Goal: Navigation & Orientation: Find specific page/section

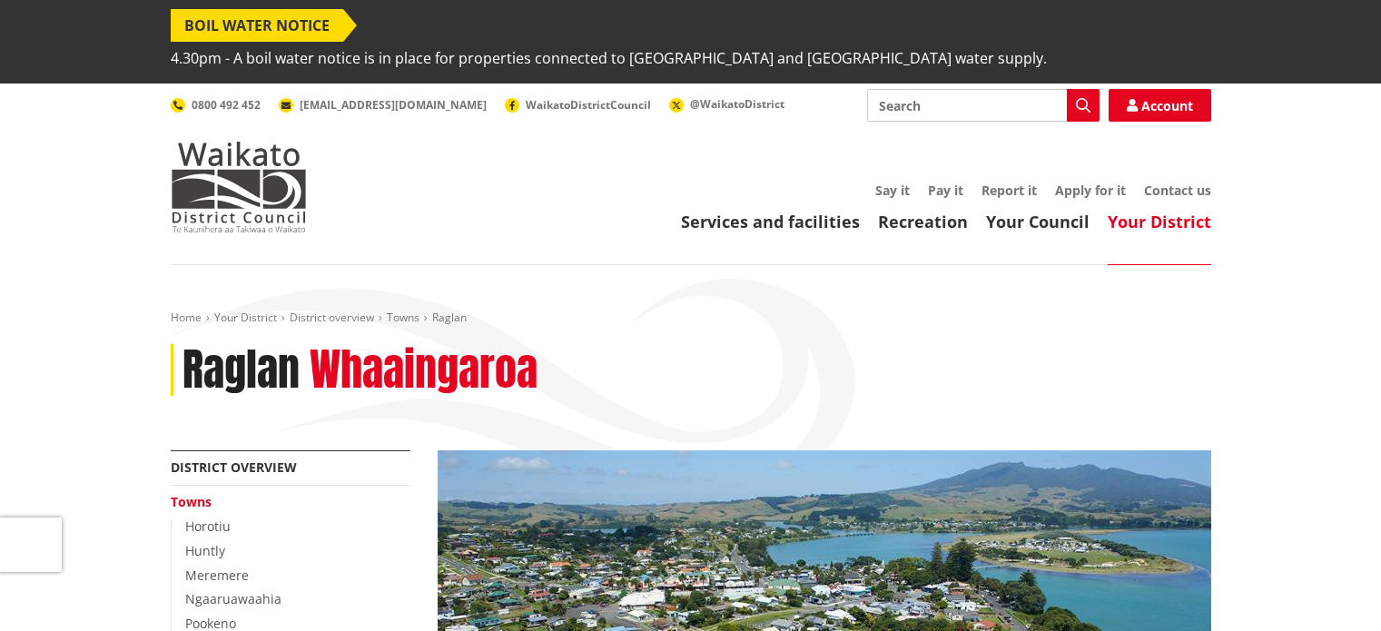
scroll to position [25, 0]
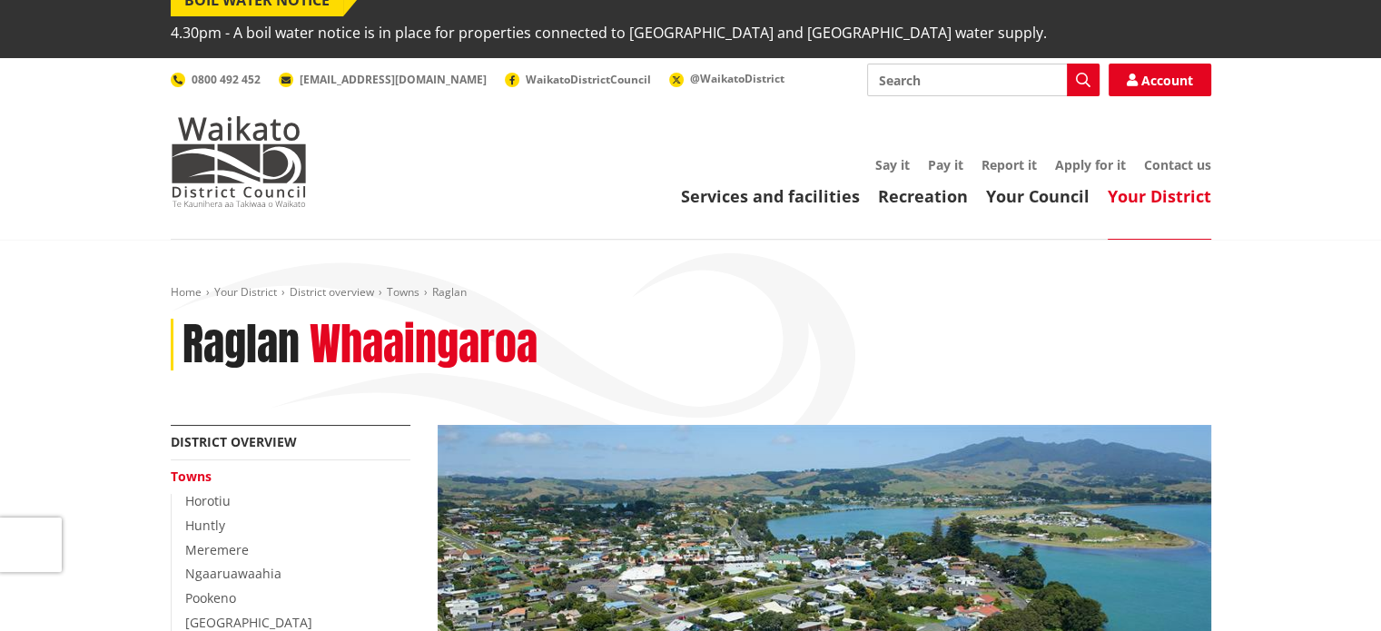
click at [1090, 156] on link "Apply for it" at bounding box center [1090, 164] width 71 height 17
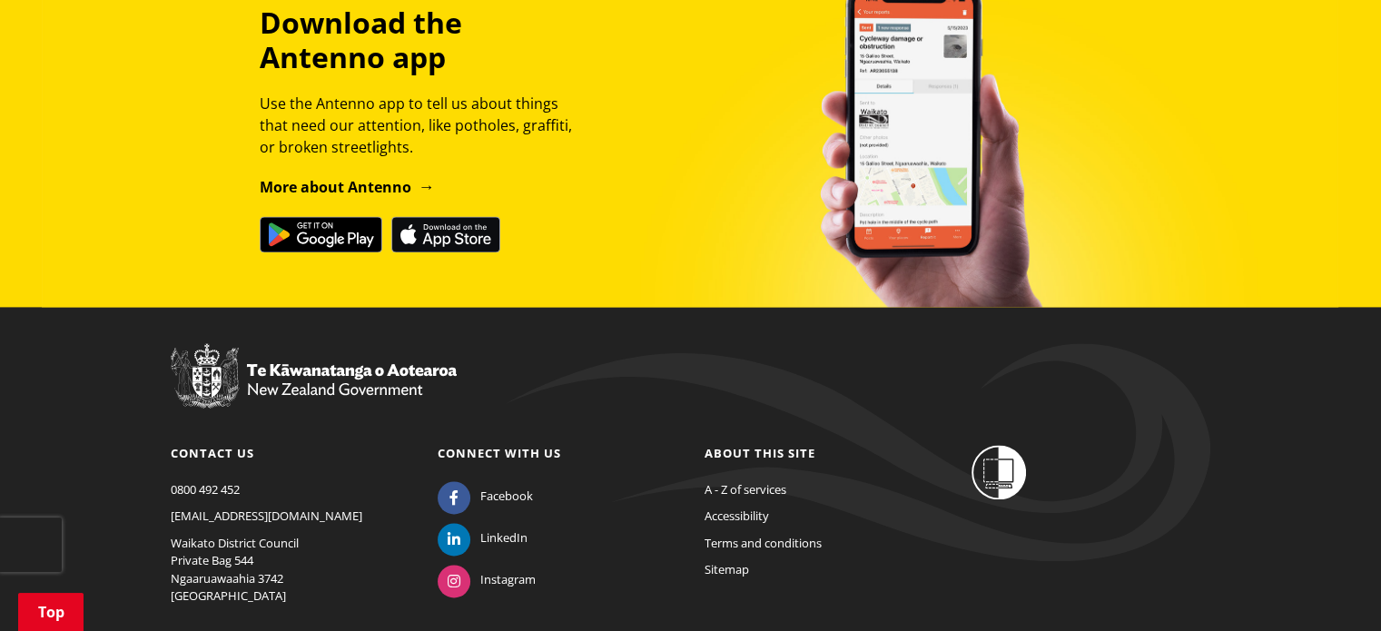
scroll to position [2492, 0]
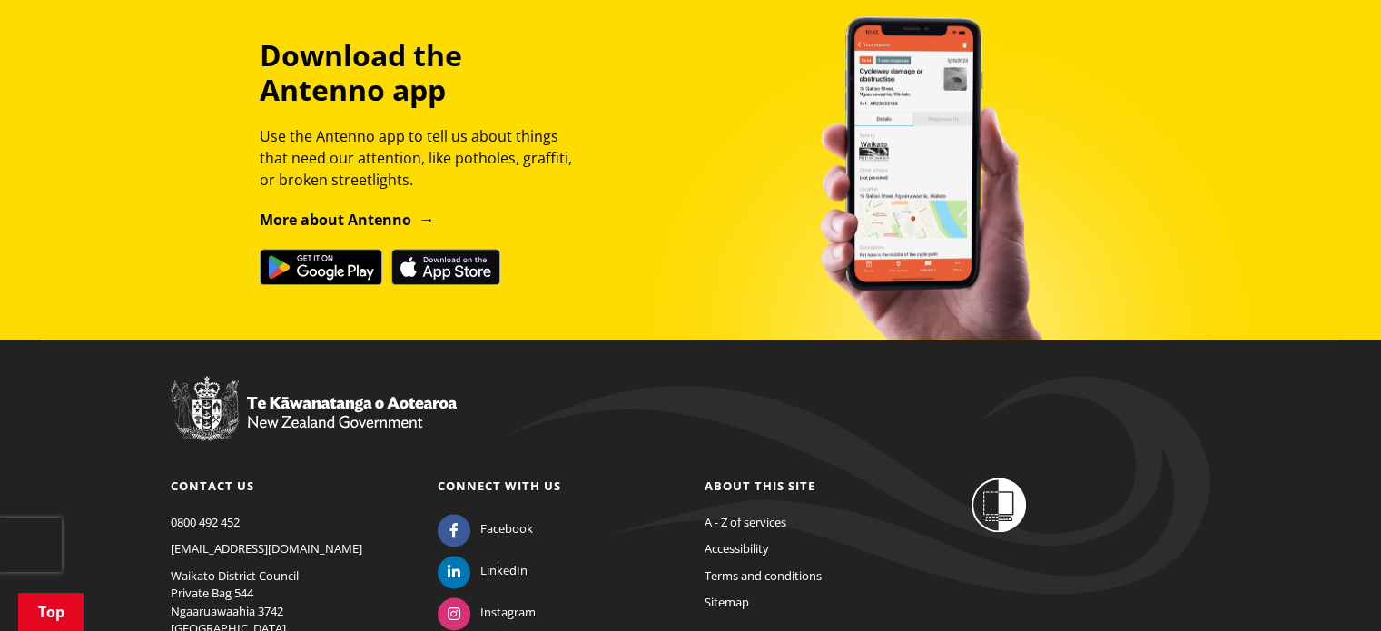
scroll to position [2383, 0]
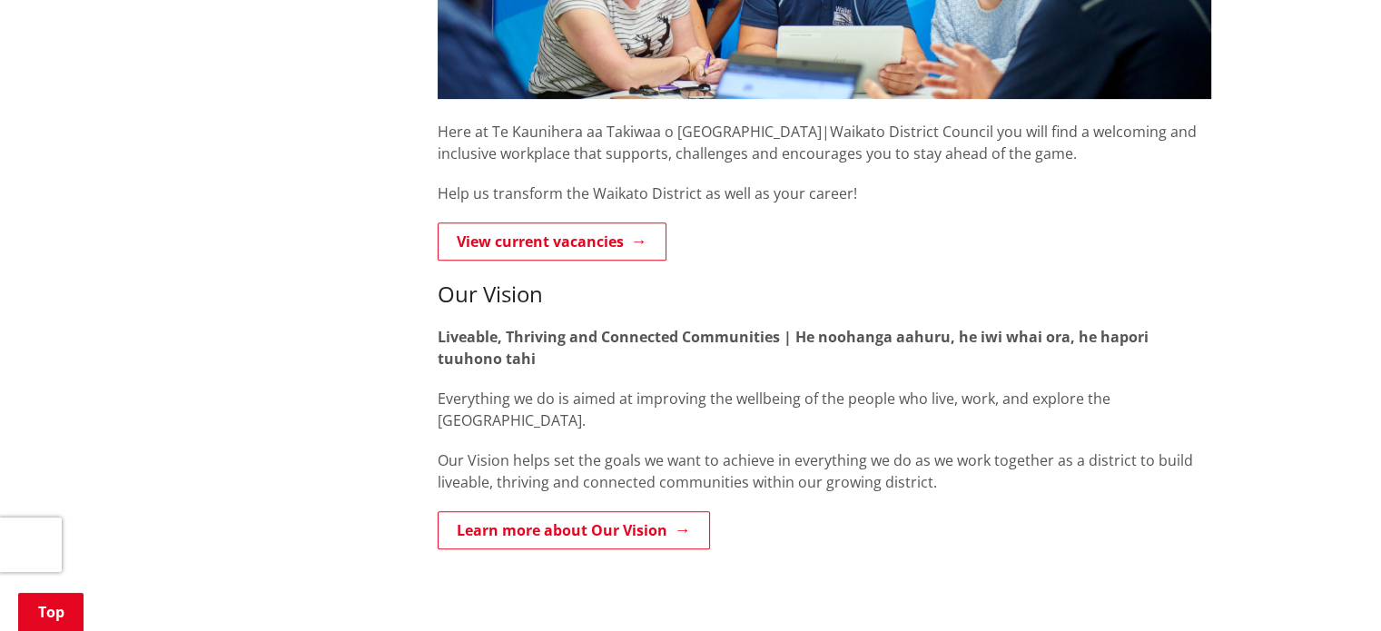
scroll to position [645, 0]
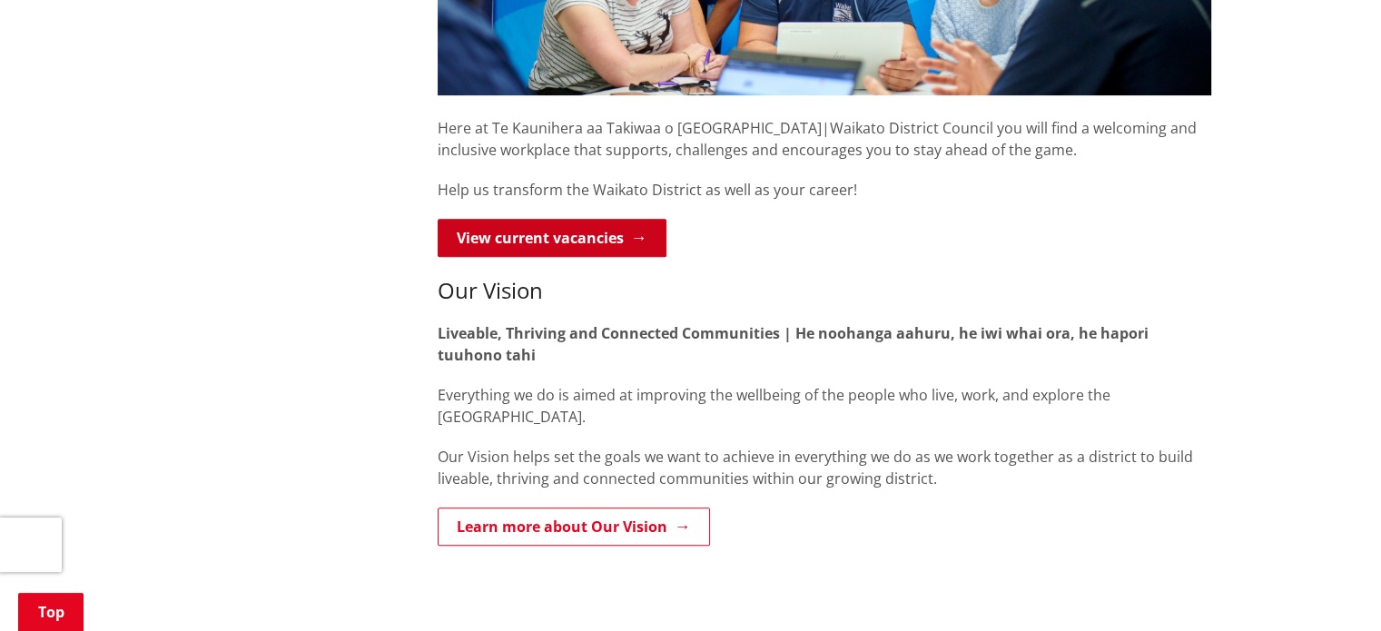
click at [583, 219] on link "View current vacancies" at bounding box center [552, 238] width 229 height 38
